Goal: Navigation & Orientation: Find specific page/section

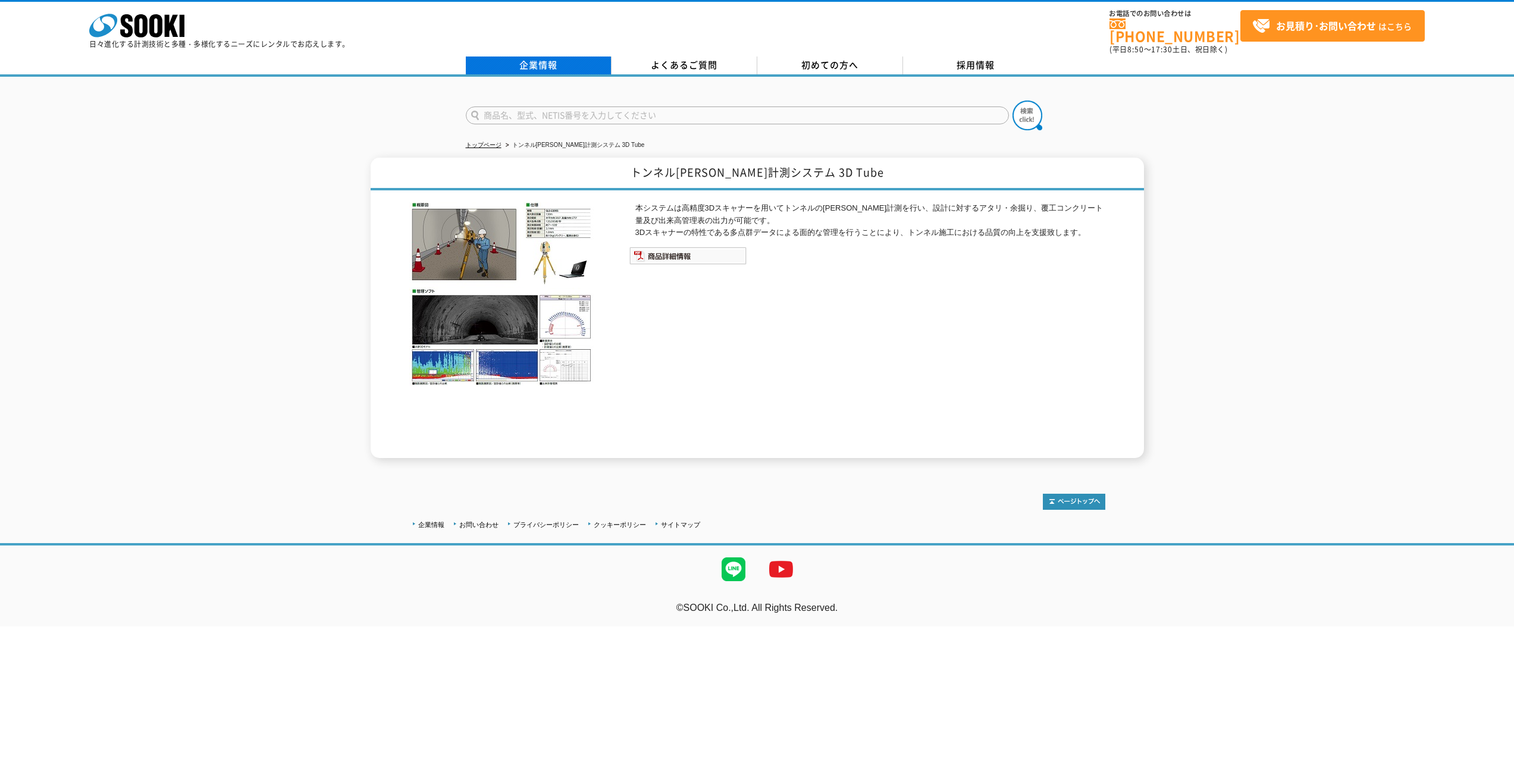
click at [551, 61] on link "企業情報" at bounding box center [539, 65] width 146 height 18
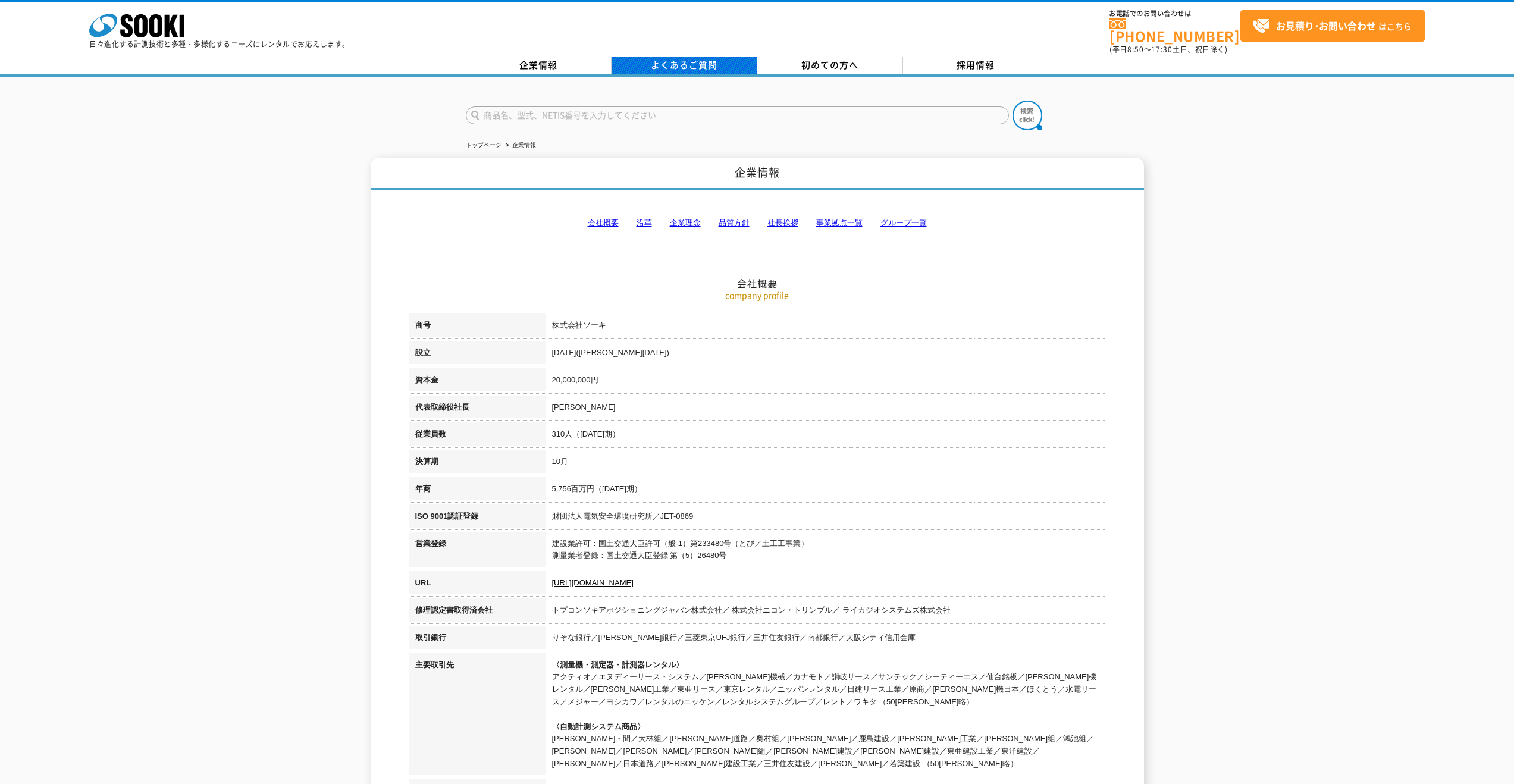
click at [694, 57] on link "よくあるご質問" at bounding box center [684, 65] width 146 height 18
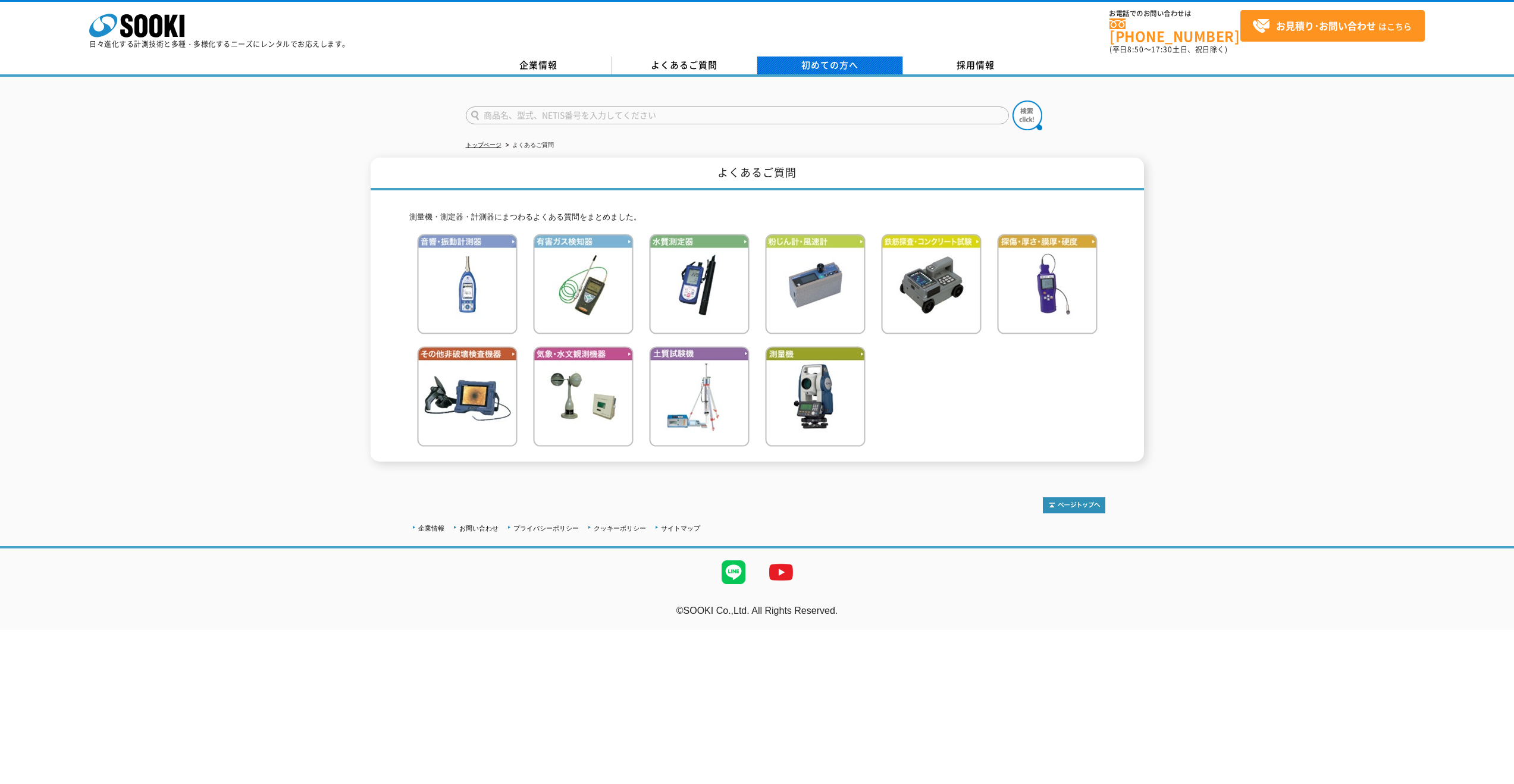
click at [831, 58] on span "初めての方へ" at bounding box center [830, 65] width 57 height 13
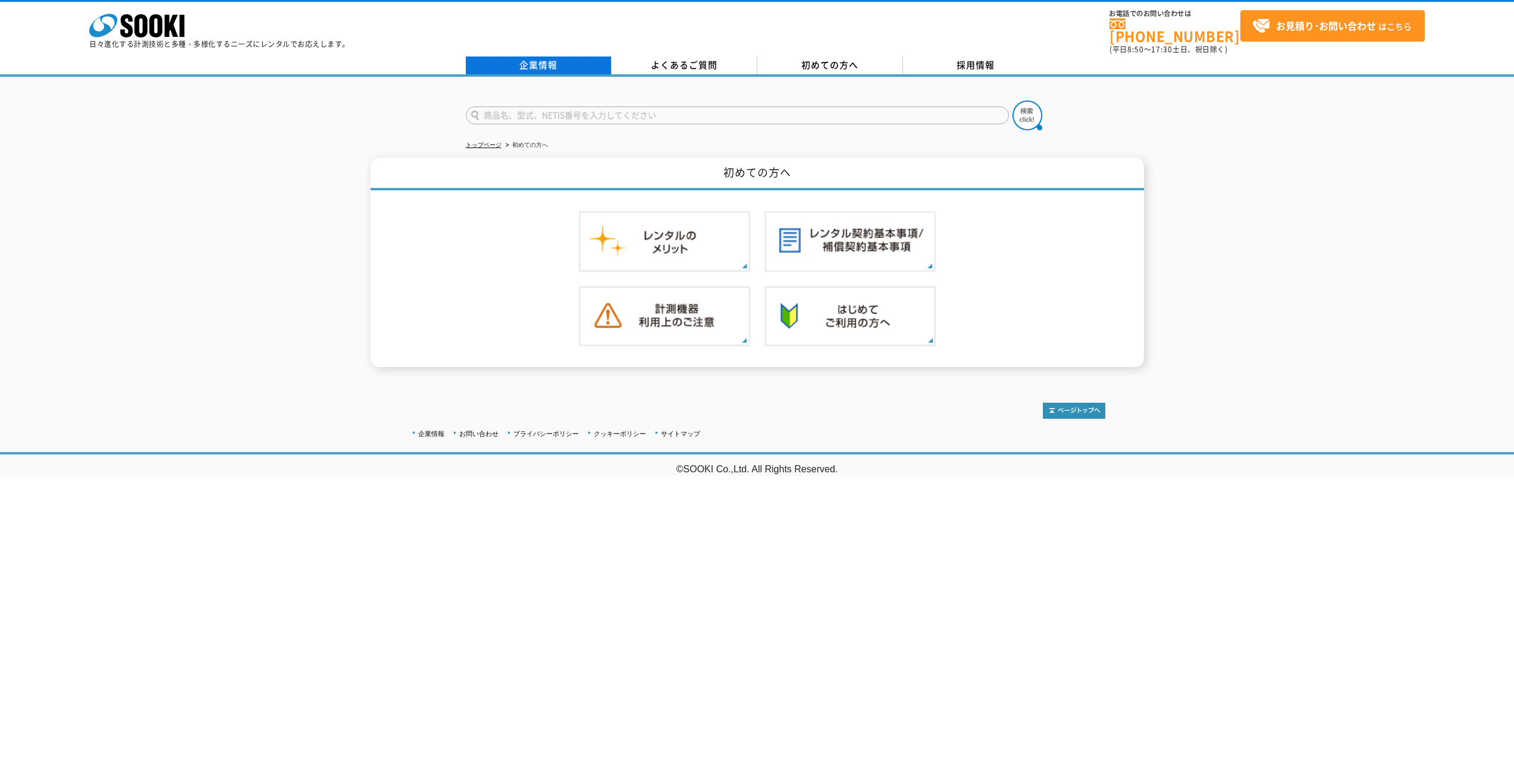
click at [560, 57] on link "企業情報" at bounding box center [539, 65] width 146 height 18
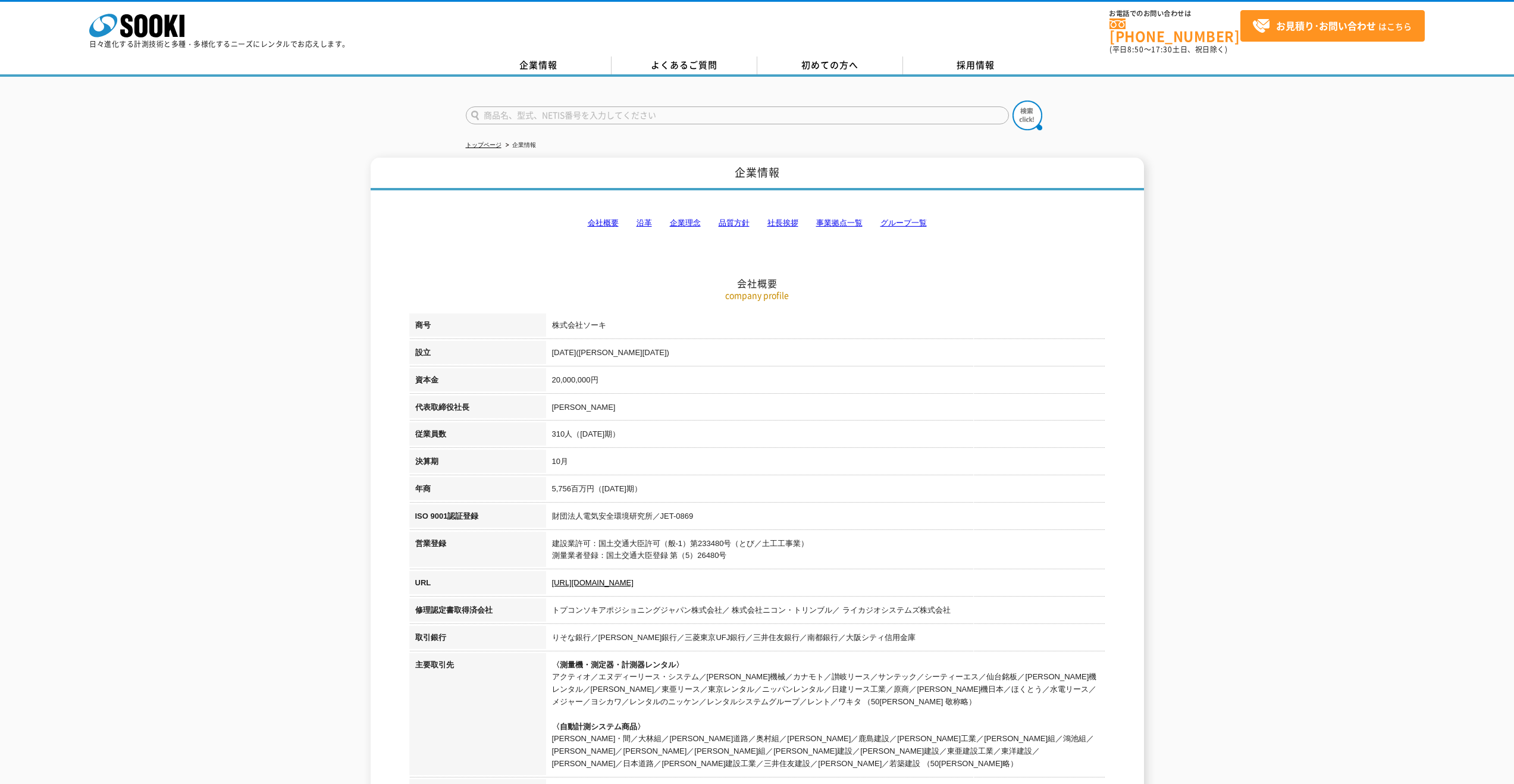
click at [899, 218] on link "グループ一覧" at bounding box center [904, 223] width 46 height 9
click at [703, 57] on link "よくあるご質問" at bounding box center [684, 65] width 146 height 18
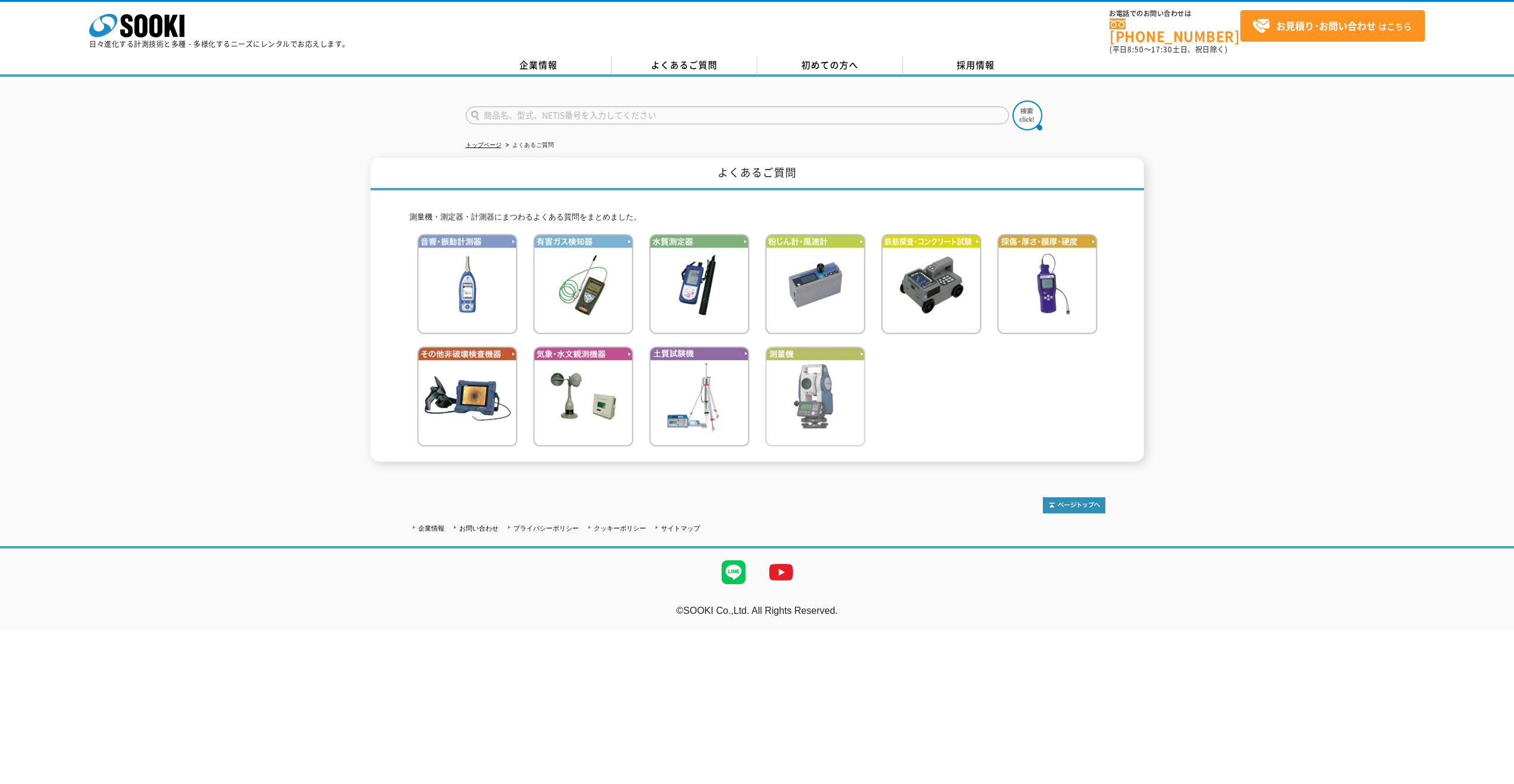
click at [820, 375] on img at bounding box center [815, 397] width 100 height 100
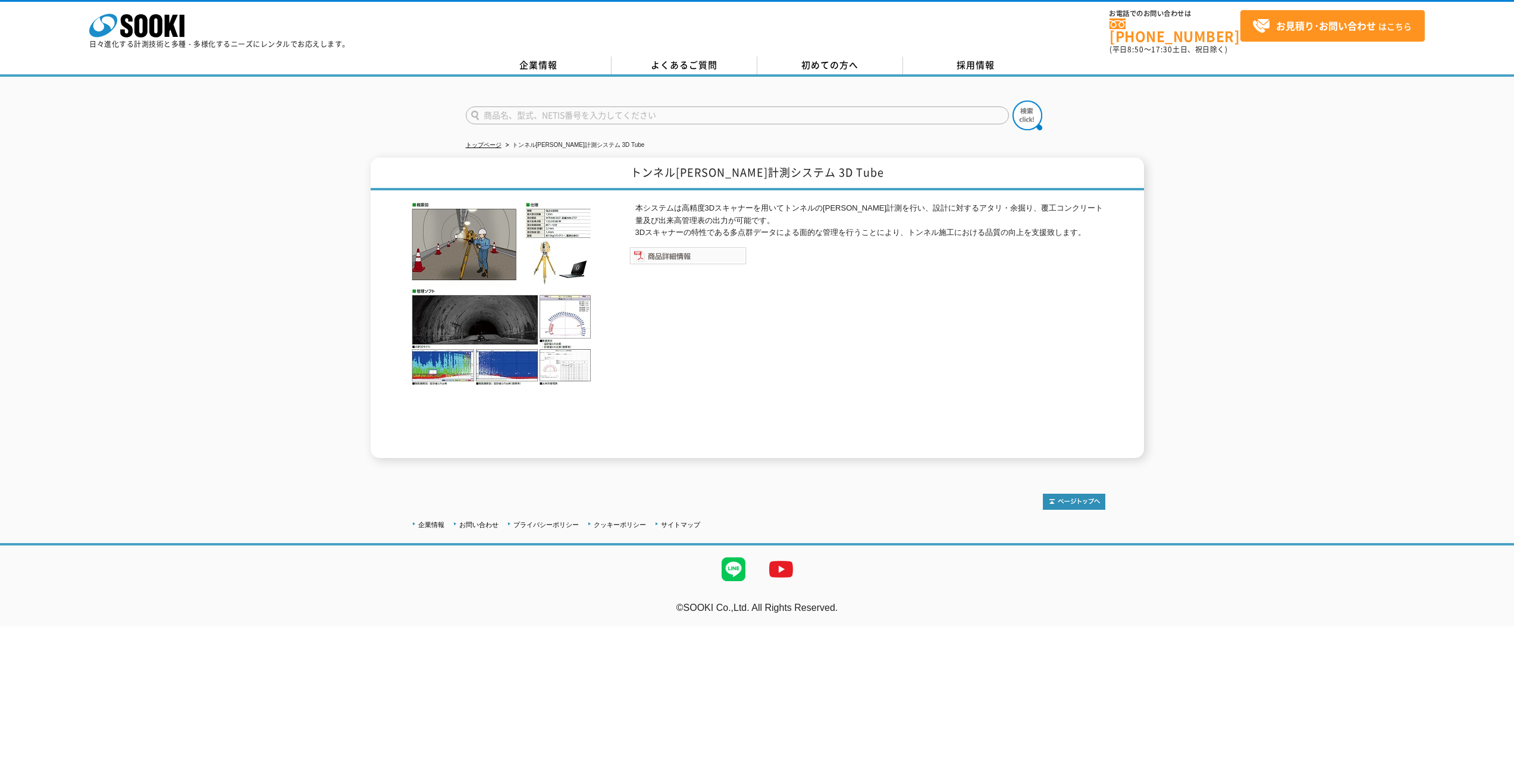
click at [669, 252] on img at bounding box center [688, 255] width 117 height 18
click at [610, 111] on input "text" at bounding box center [737, 115] width 543 height 18
type input "商品名、型式、NETIS番号を入力してください"
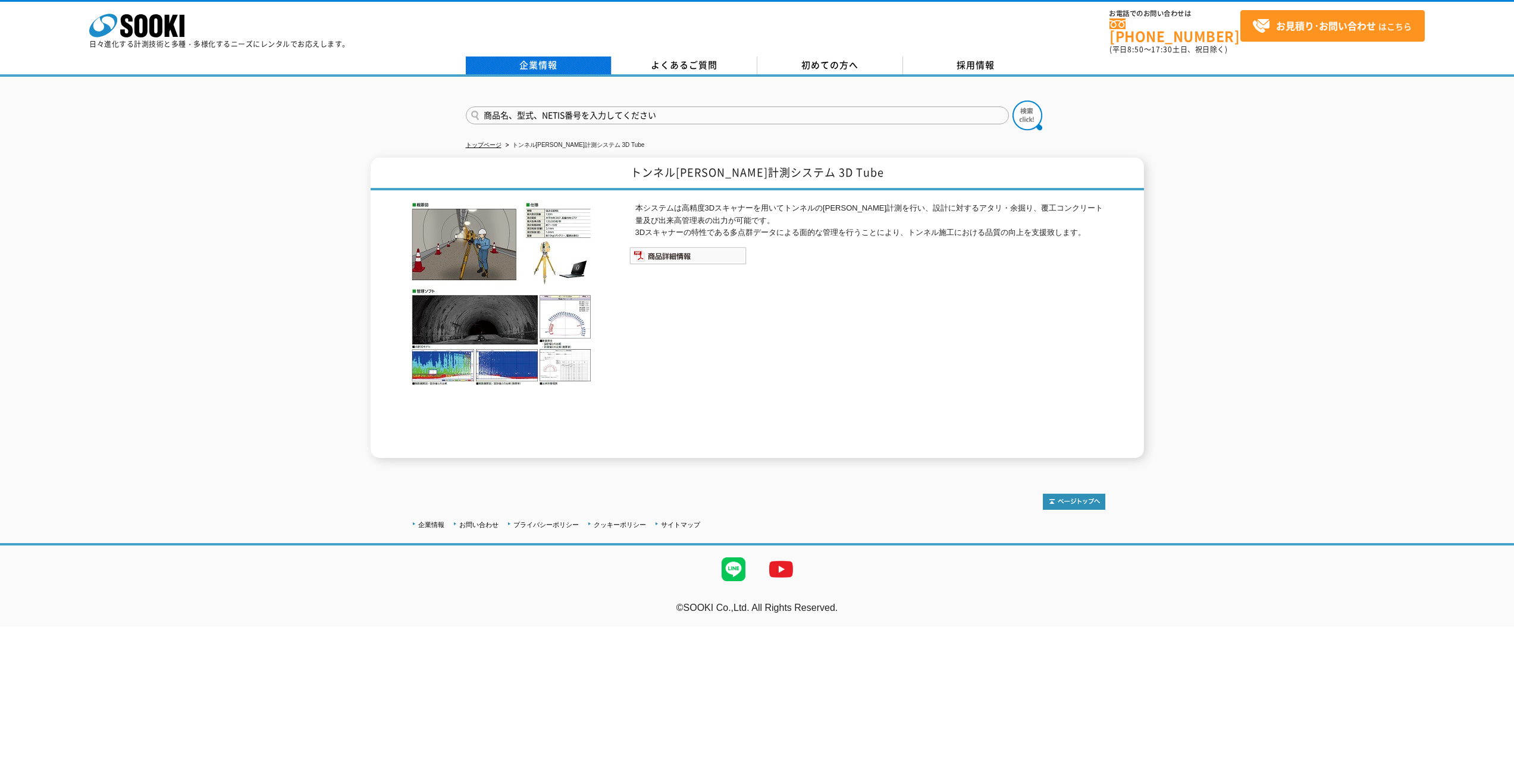
click at [539, 57] on link "企業情報" at bounding box center [539, 65] width 146 height 18
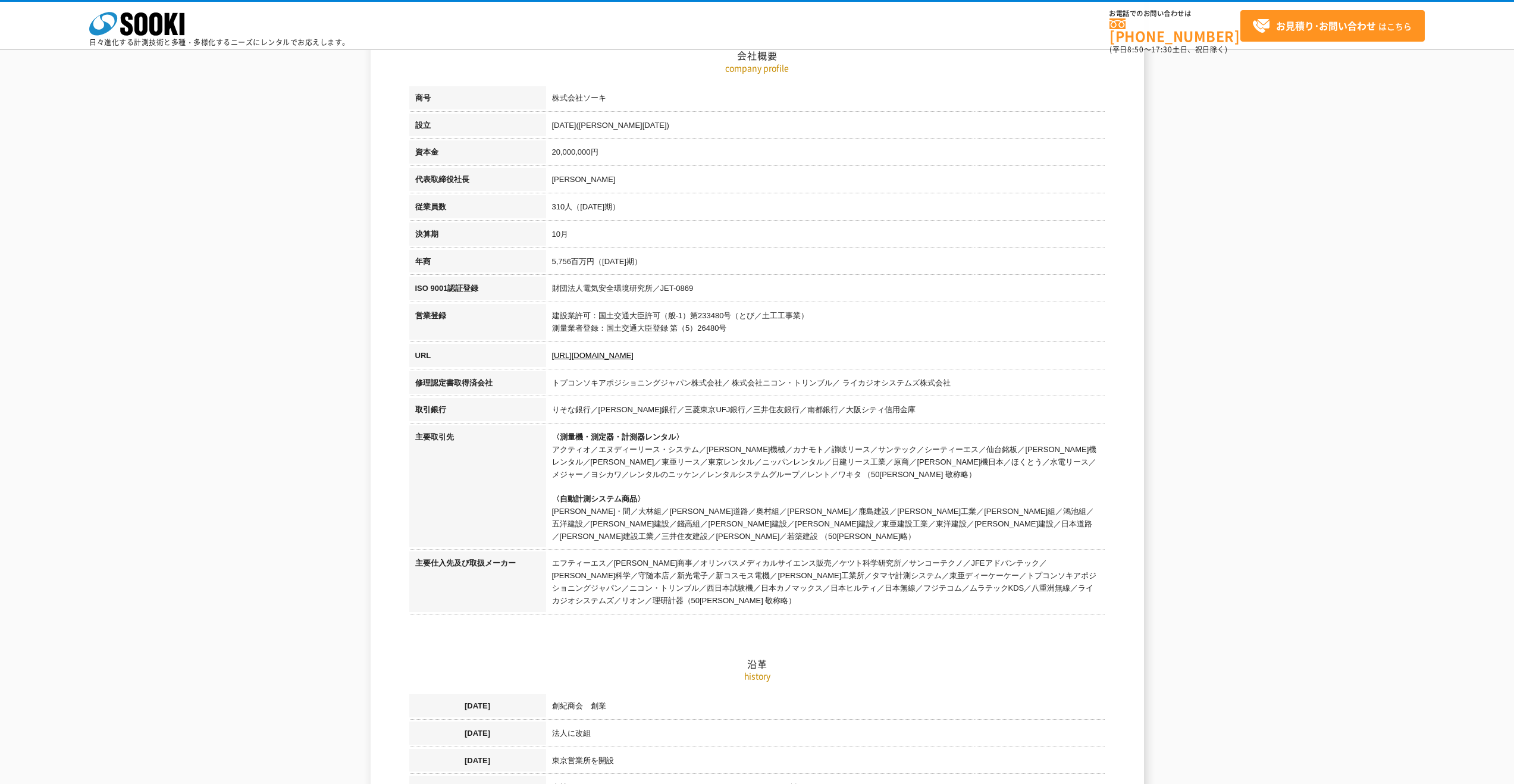
scroll to position [158, 0]
